Goal: Task Accomplishment & Management: Use online tool/utility

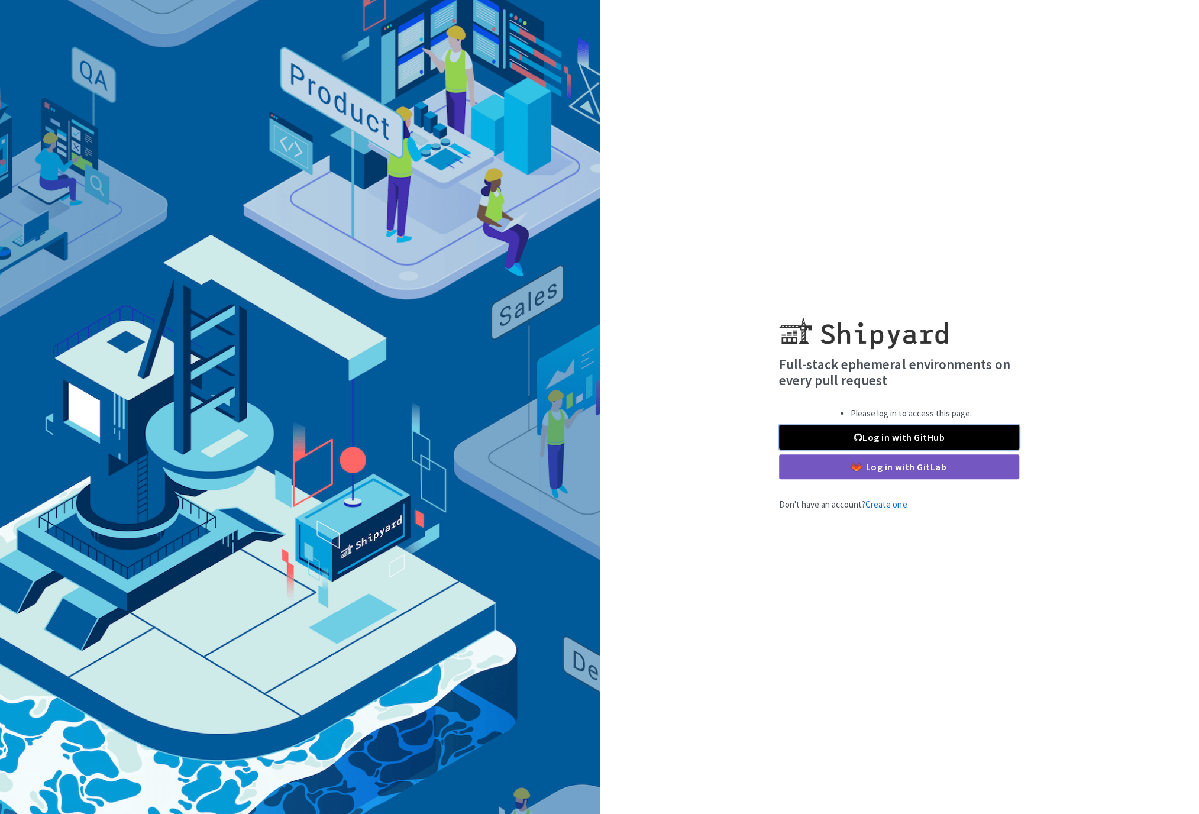
click at [876, 434] on link "Log in with GitHub" at bounding box center [899, 437] width 240 height 25
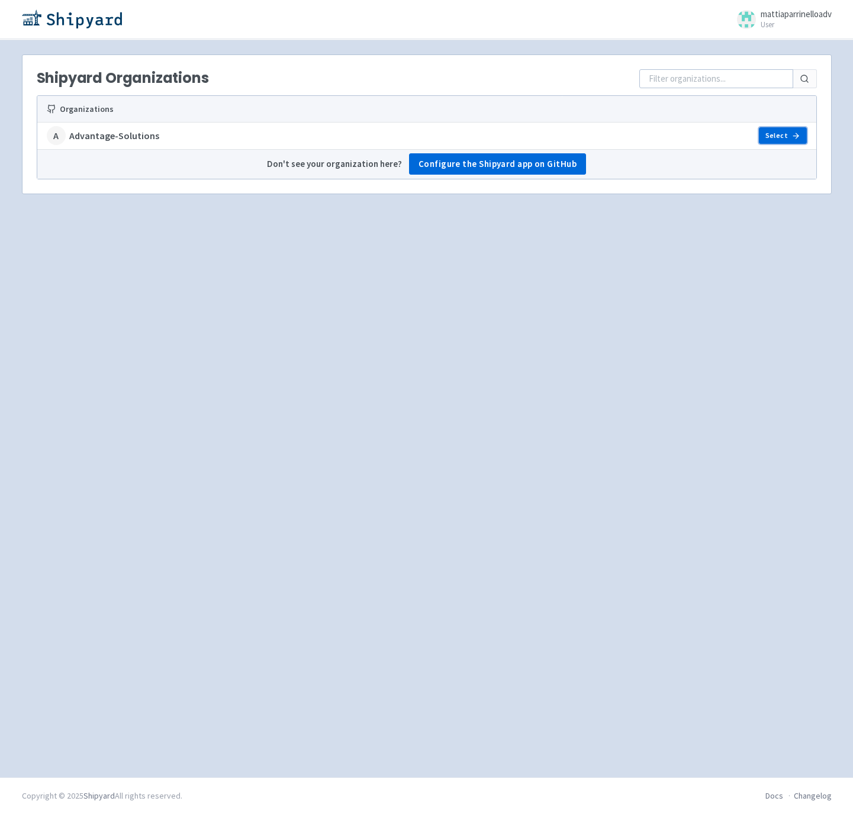
click at [776, 134] on link "Select" at bounding box center [781, 135] width 47 height 17
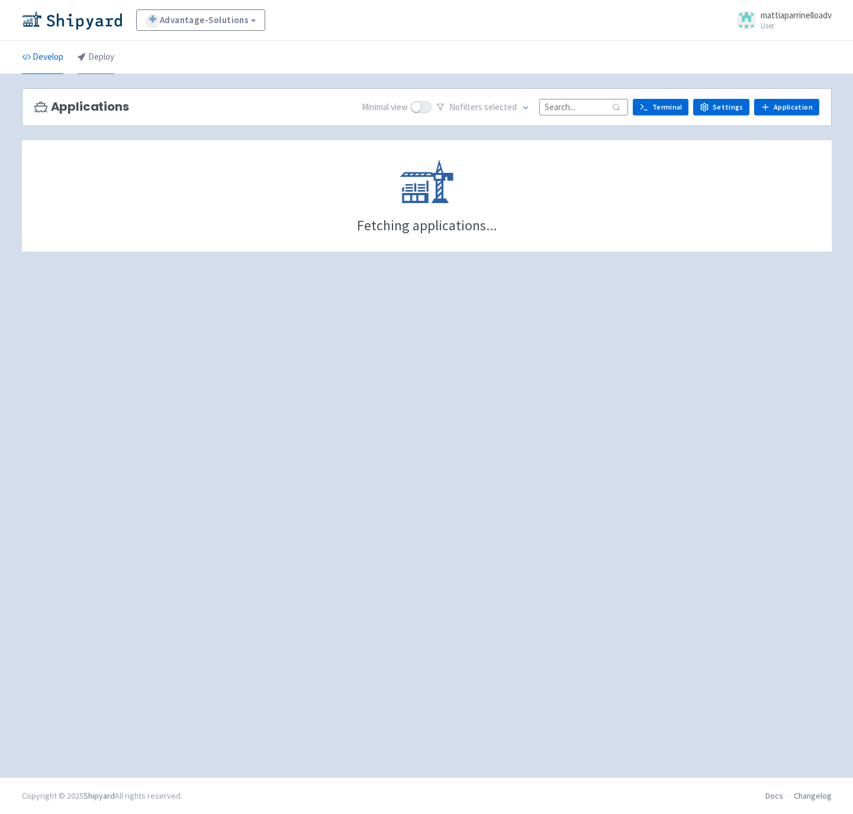
click at [101, 63] on link "Deploy" at bounding box center [96, 57] width 37 height 33
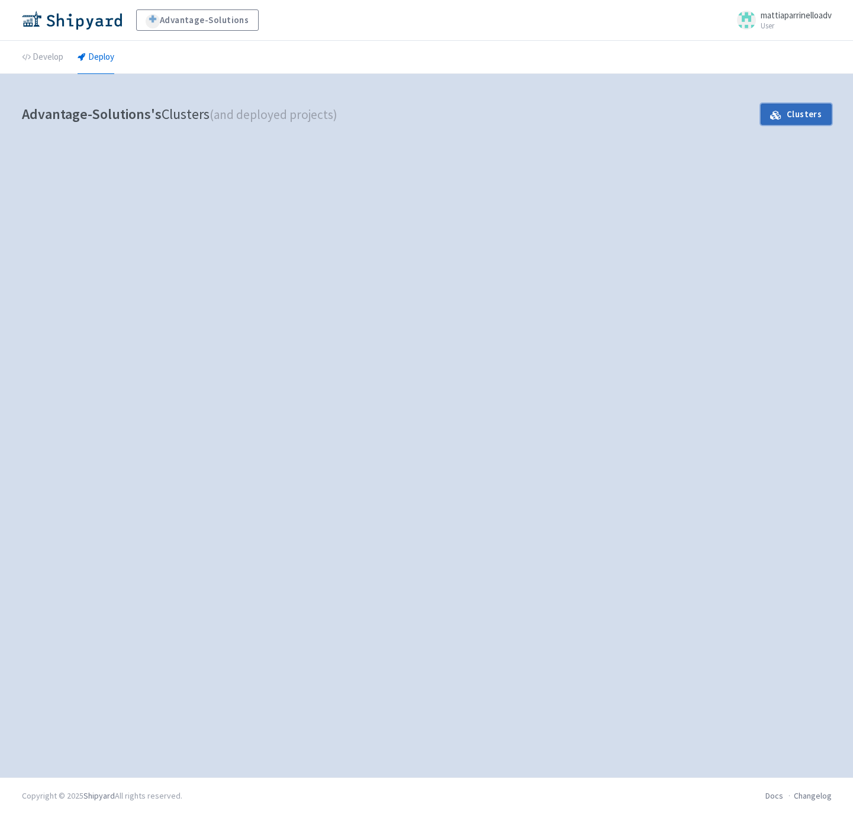
click at [805, 111] on link "Clusters" at bounding box center [795, 114] width 70 height 21
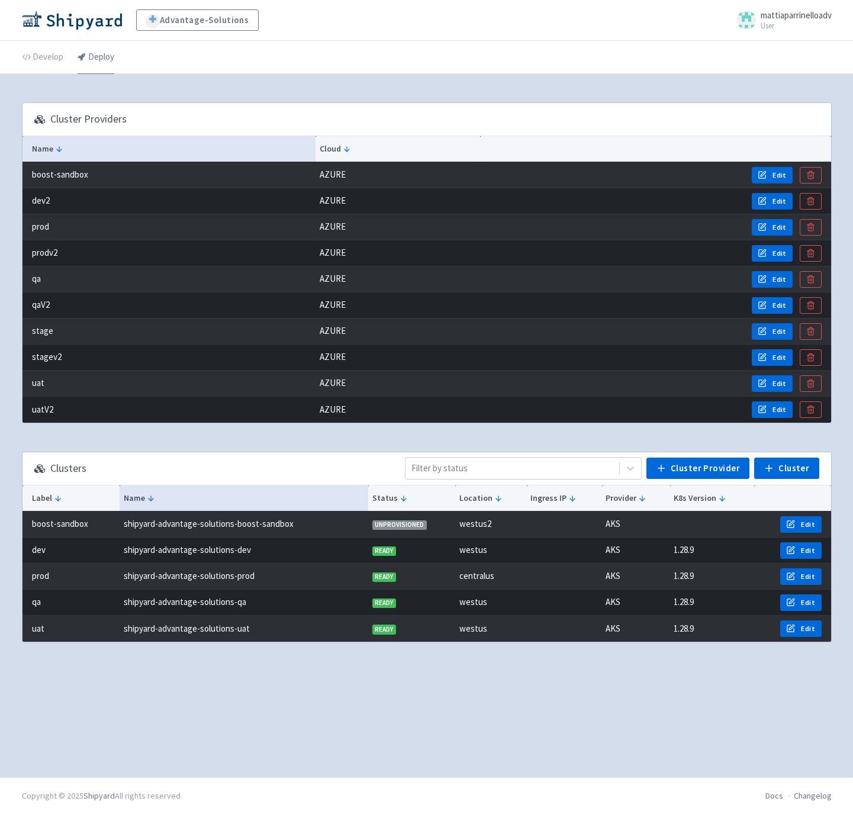
click at [96, 60] on link "Deploy" at bounding box center [96, 57] width 37 height 33
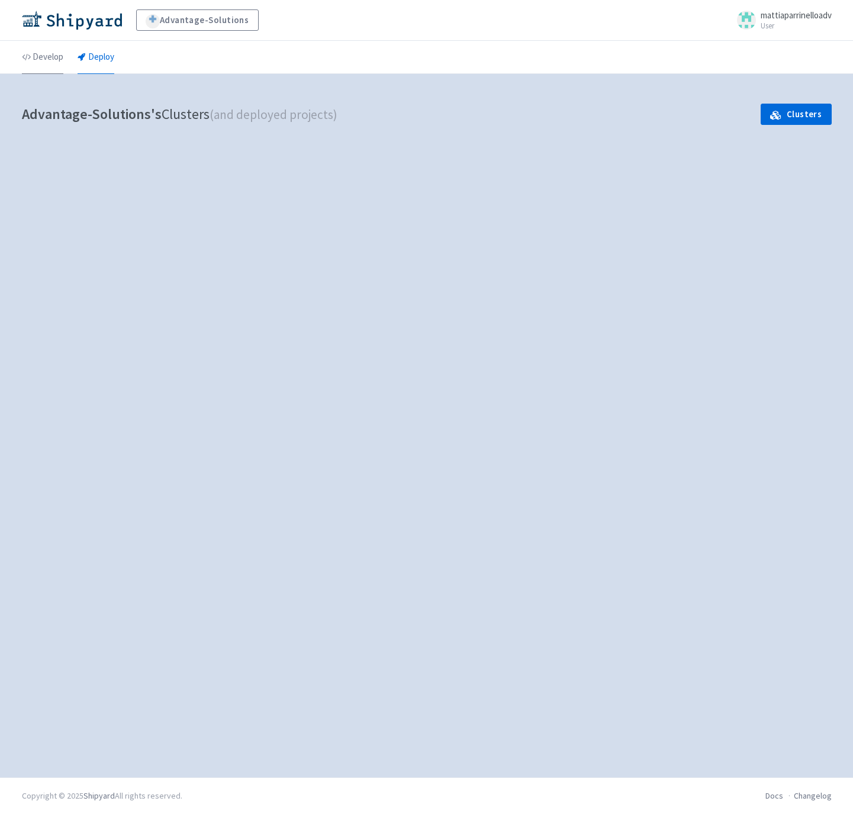
click at [46, 68] on link "Develop" at bounding box center [42, 57] width 41 height 33
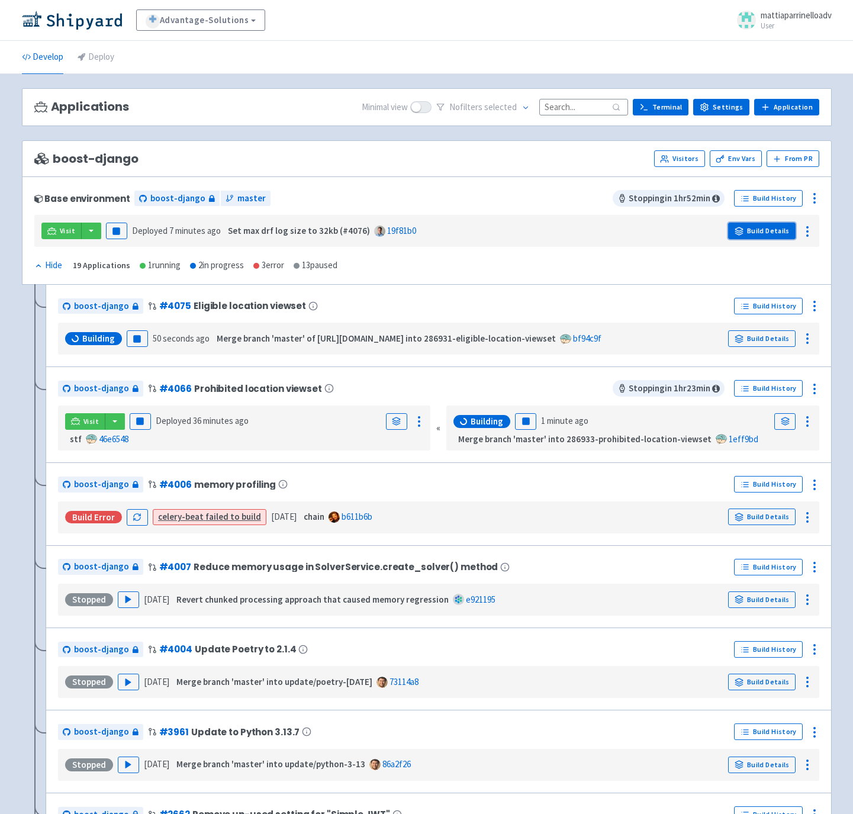
click at [781, 237] on link "Build Details" at bounding box center [761, 230] width 67 height 17
click at [735, 156] on link "Env Vars" at bounding box center [735, 158] width 52 height 17
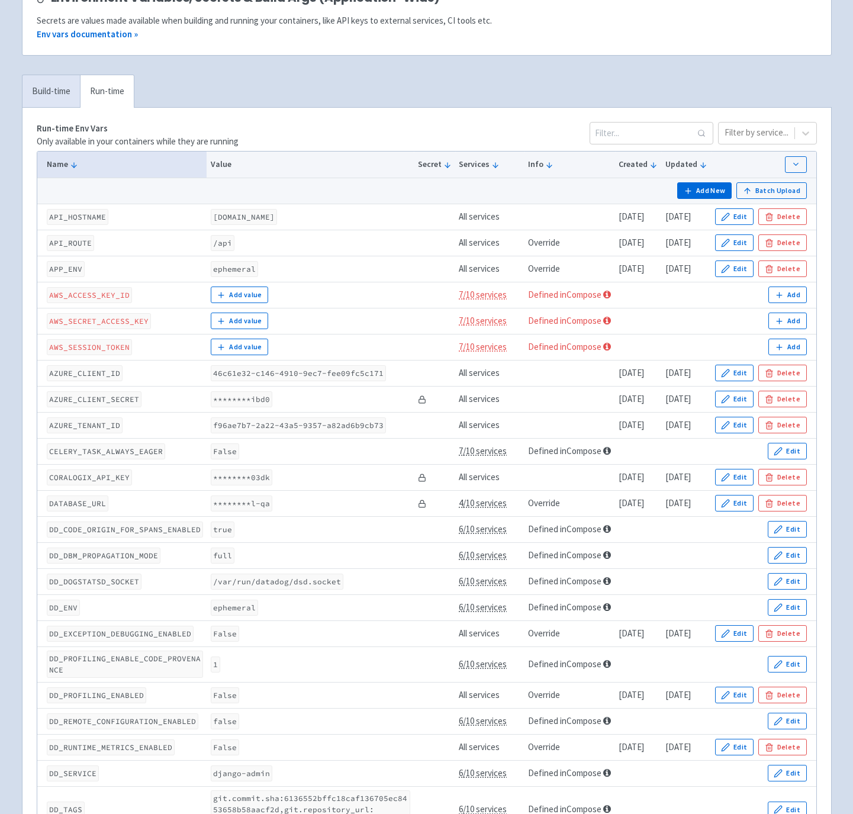
scroll to position [118, 0]
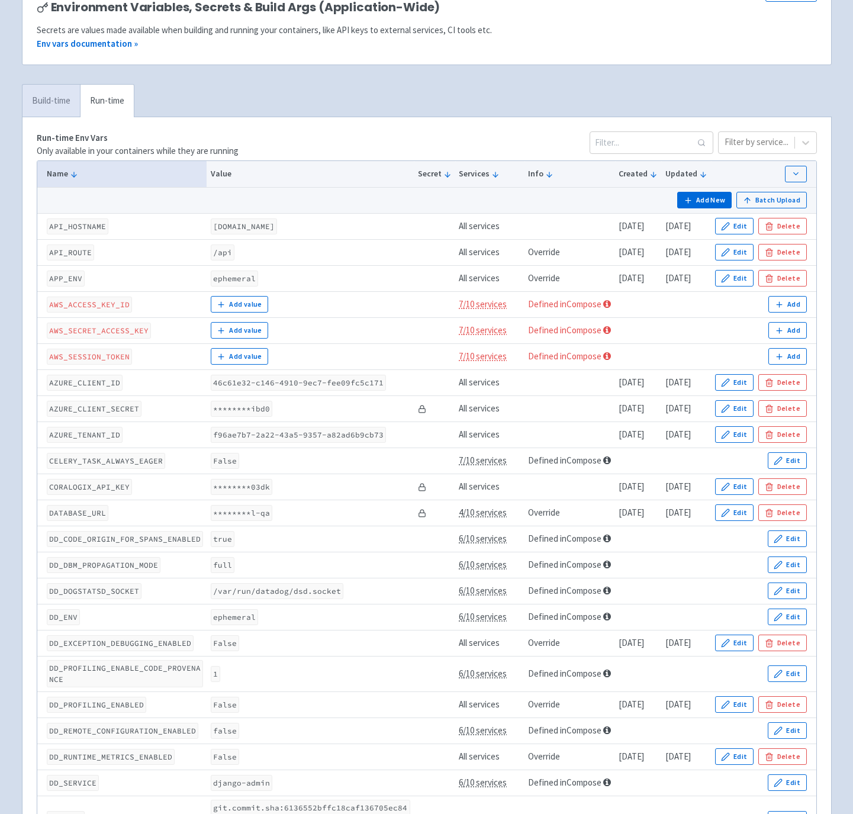
click at [53, 110] on link "Build-time" at bounding box center [50, 101] width 57 height 33
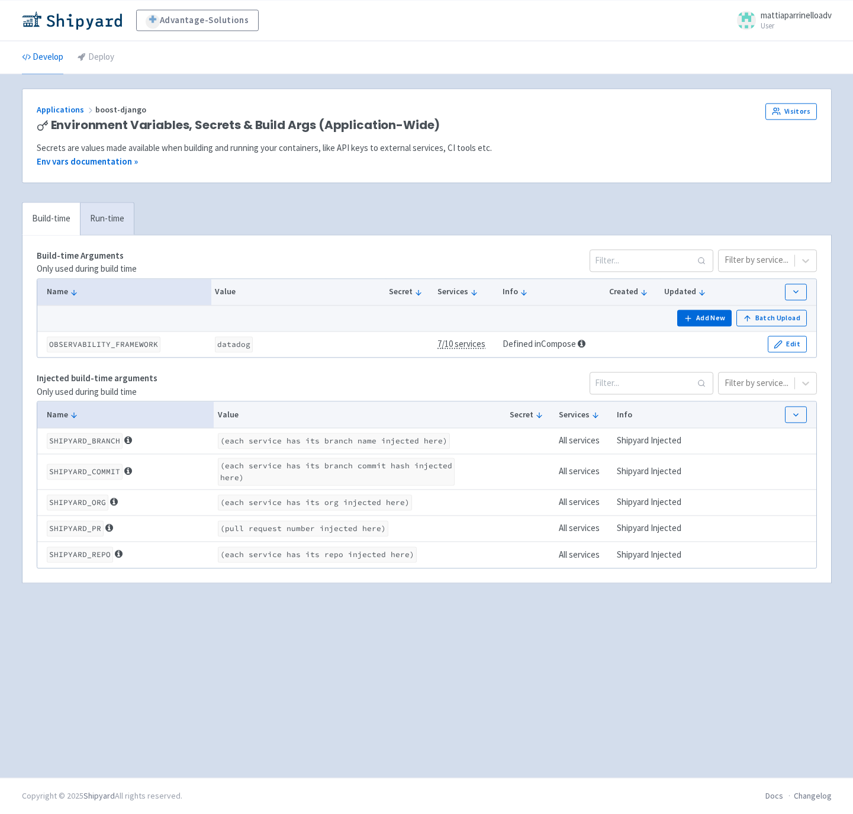
scroll to position [0, 0]
click at [109, 223] on link "Run-time" at bounding box center [107, 218] width 54 height 33
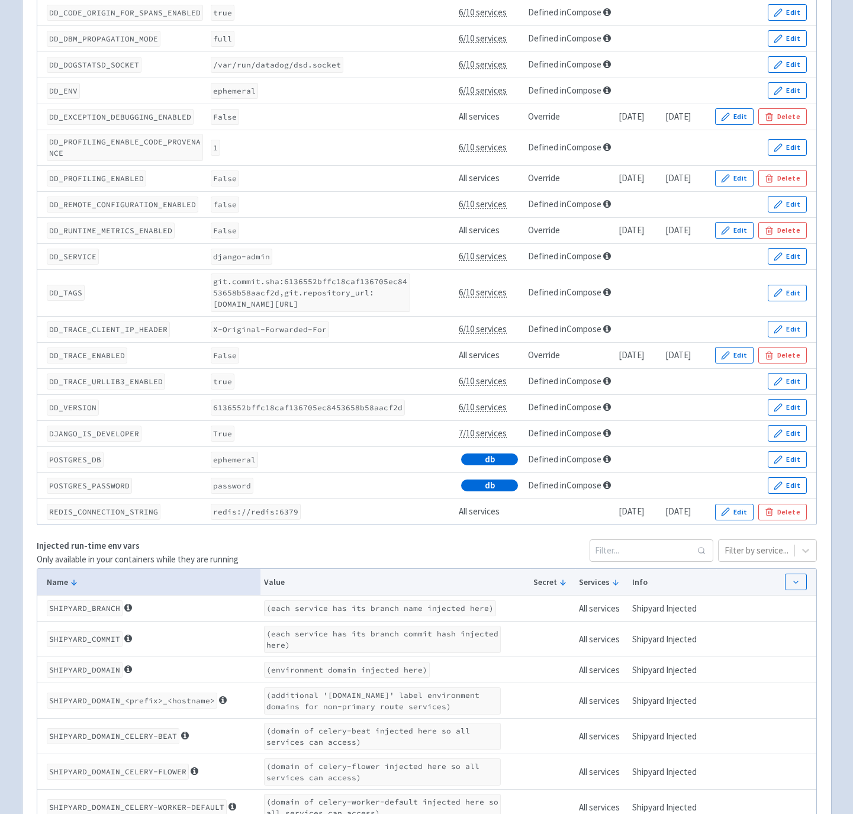
scroll to position [645, 0]
